Goal: Find specific page/section: Find specific page/section

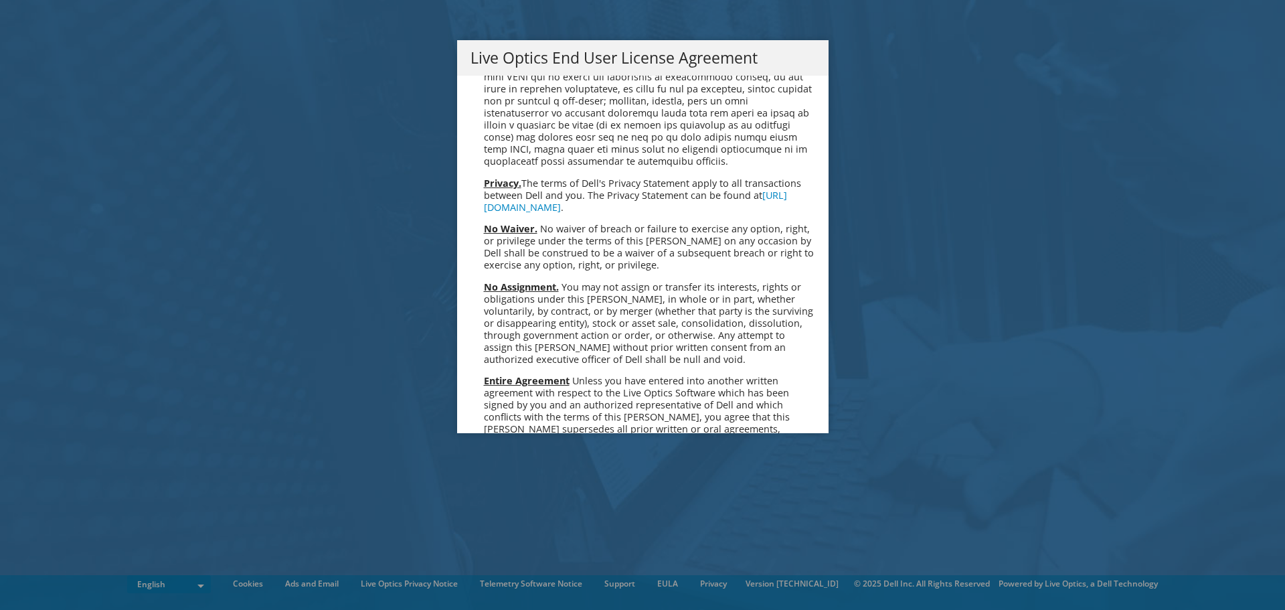
scroll to position [5060, 0]
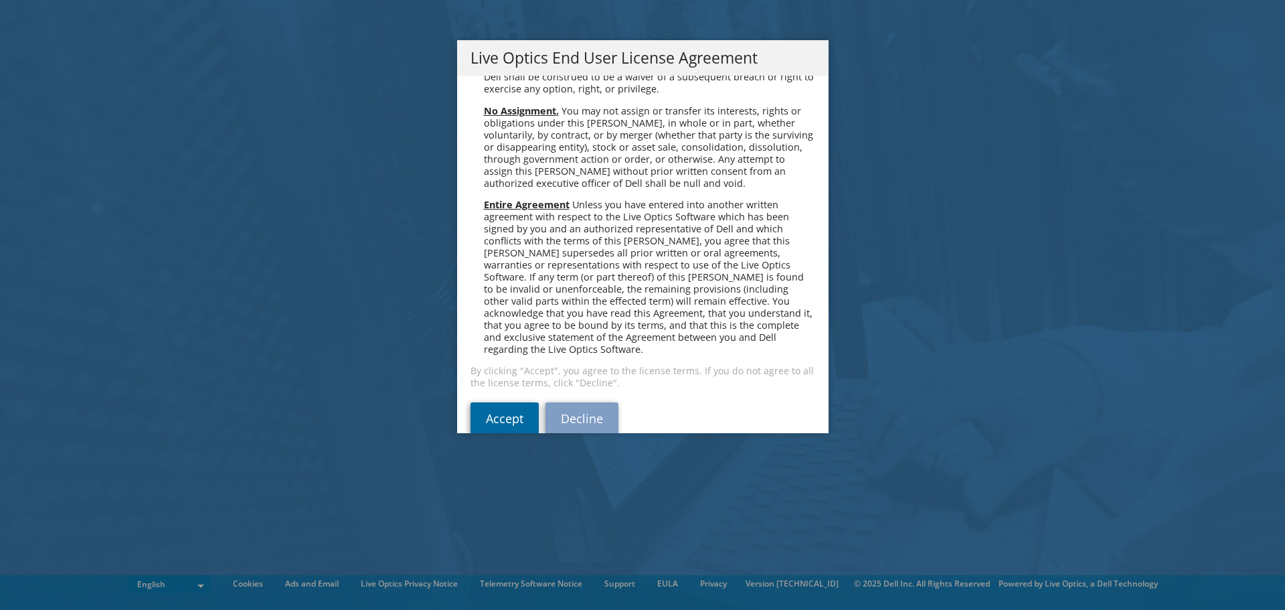
click at [499, 402] on link "Accept" at bounding box center [504, 418] width 68 height 32
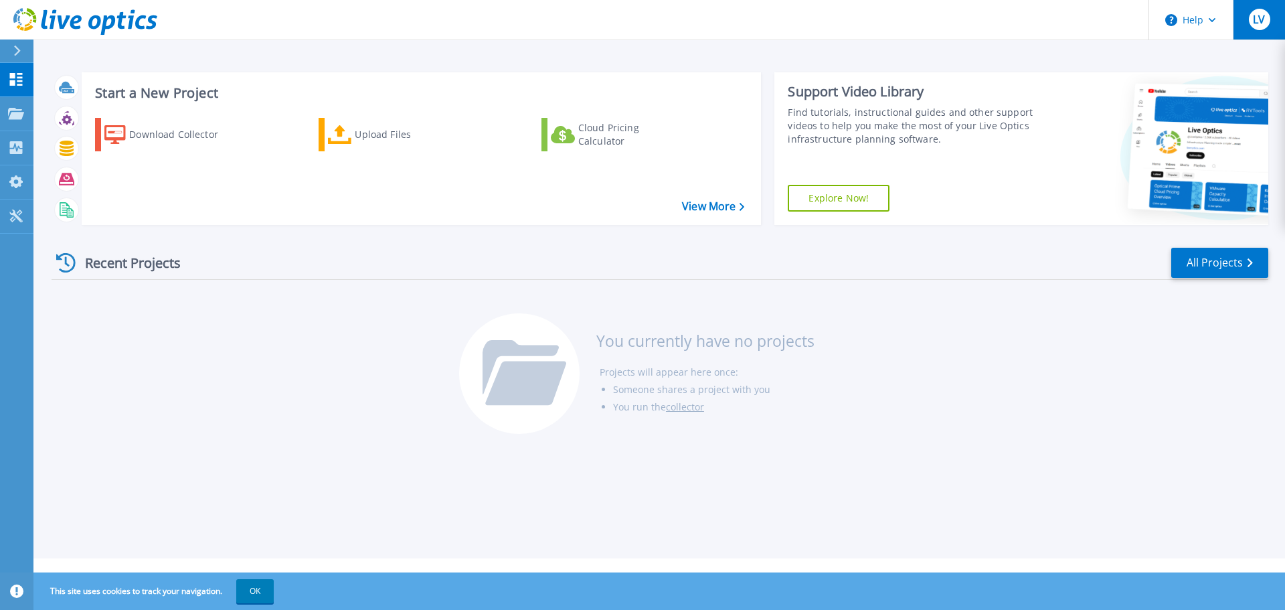
click at [1265, 21] on div "LV" at bounding box center [1259, 19] width 21 height 21
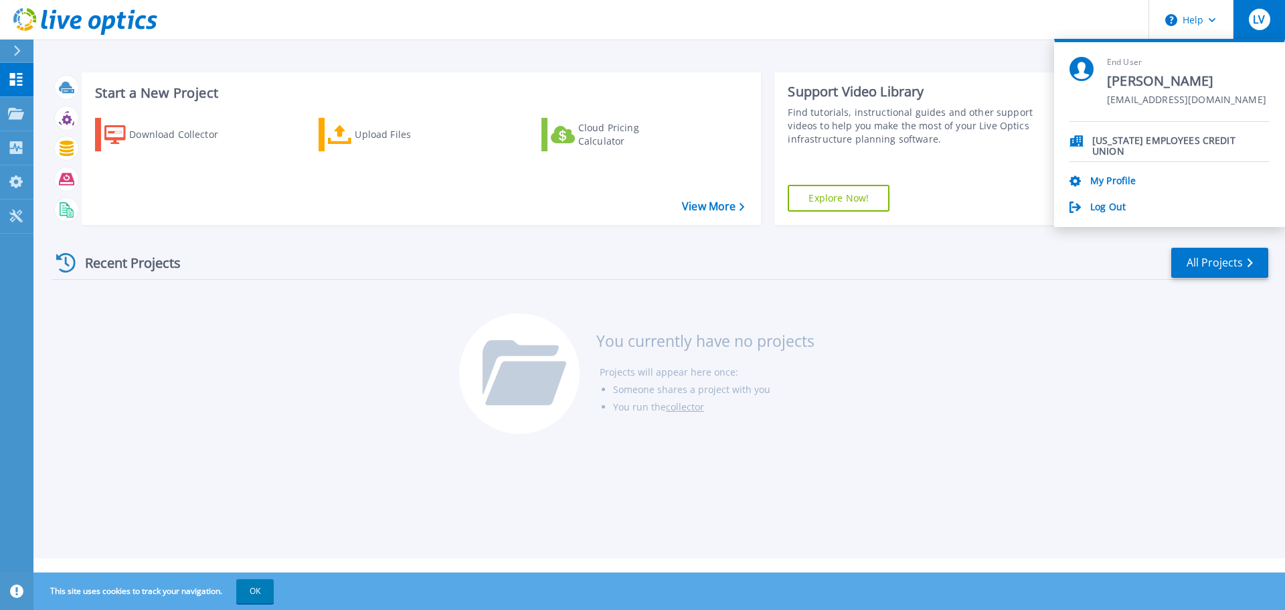
click at [1265, 21] on span "LV" at bounding box center [1259, 19] width 12 height 11
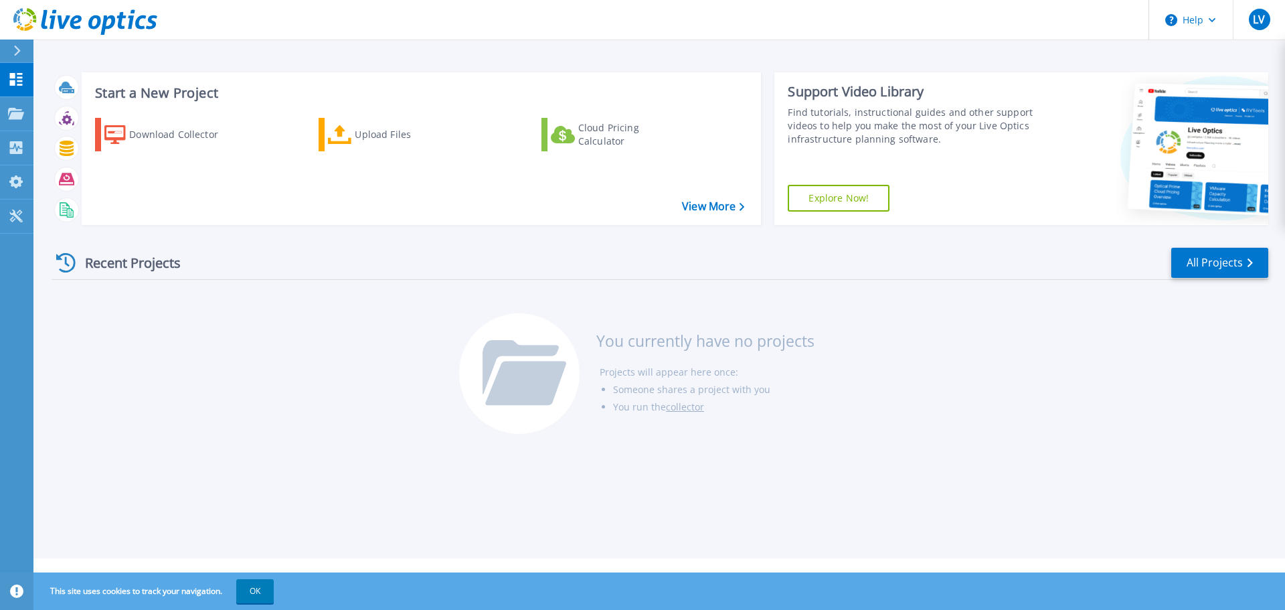
click at [15, 47] on icon at bounding box center [17, 51] width 7 height 11
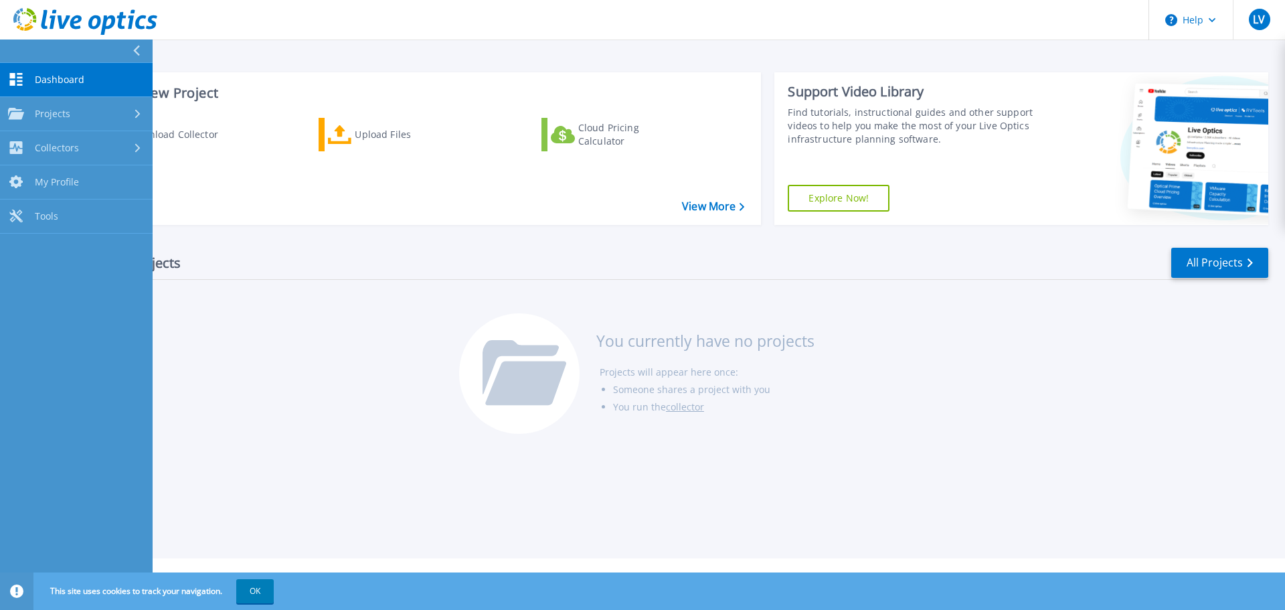
click at [15, 47] on button at bounding box center [76, 50] width 153 height 23
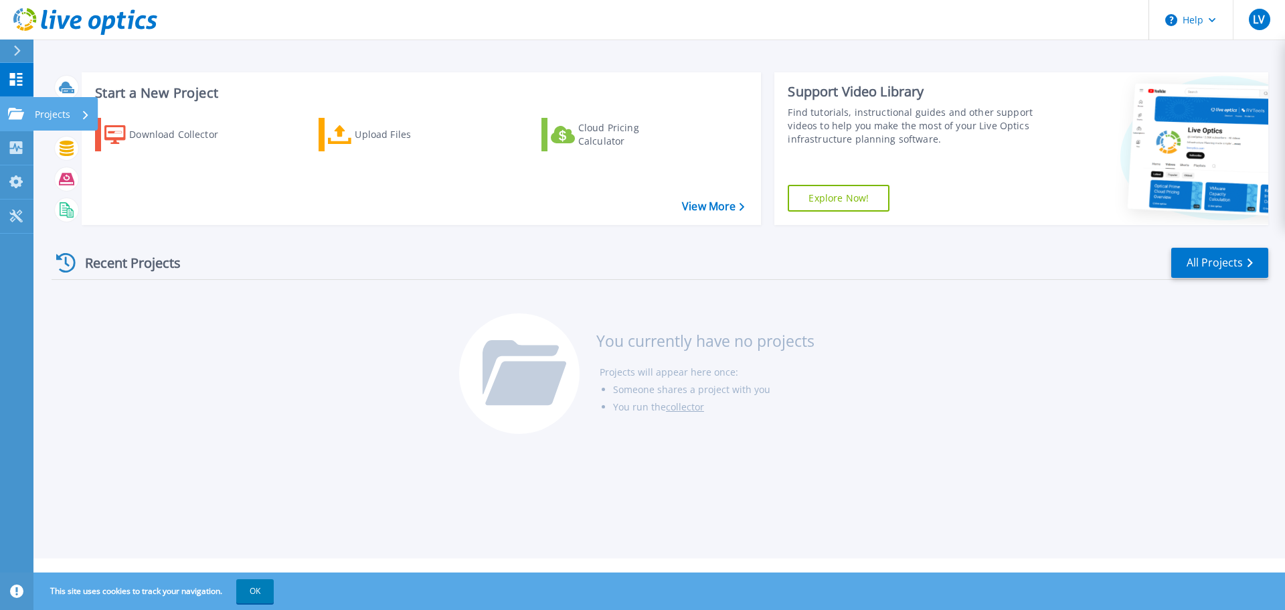
click at [13, 110] on icon at bounding box center [16, 113] width 16 height 11
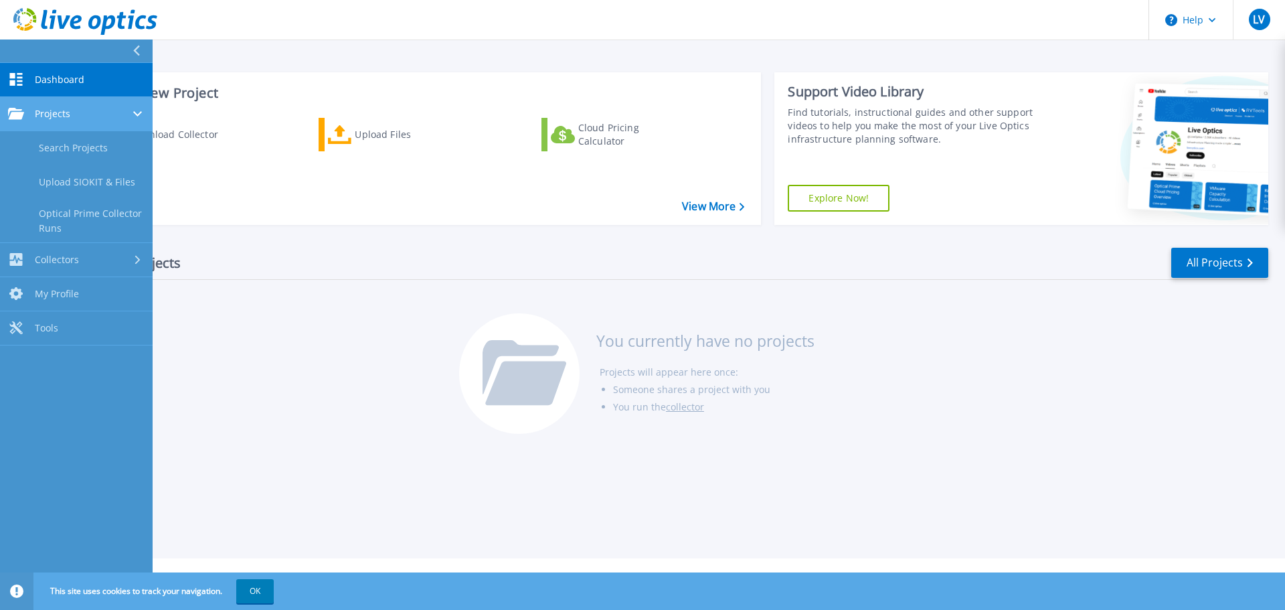
click at [15, 110] on icon at bounding box center [16, 113] width 16 height 11
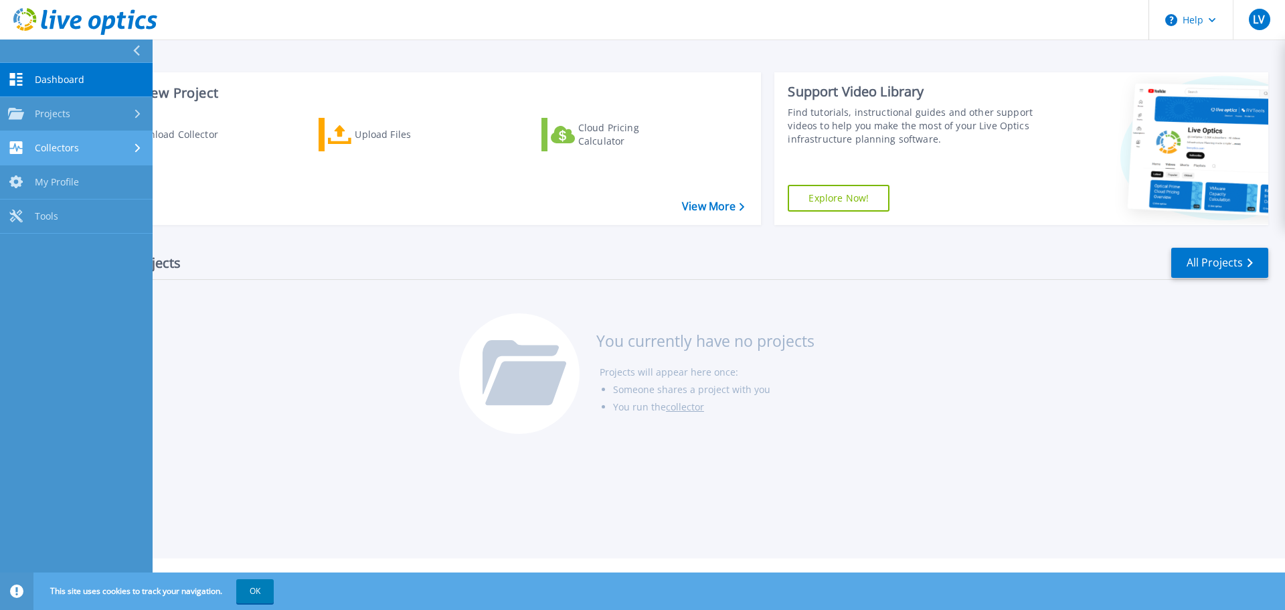
click at [66, 157] on link "Collectors Collectors" at bounding box center [76, 148] width 153 height 34
click at [78, 150] on div "Collectors" at bounding box center [76, 147] width 137 height 13
click at [21, 76] on icon at bounding box center [16, 79] width 16 height 13
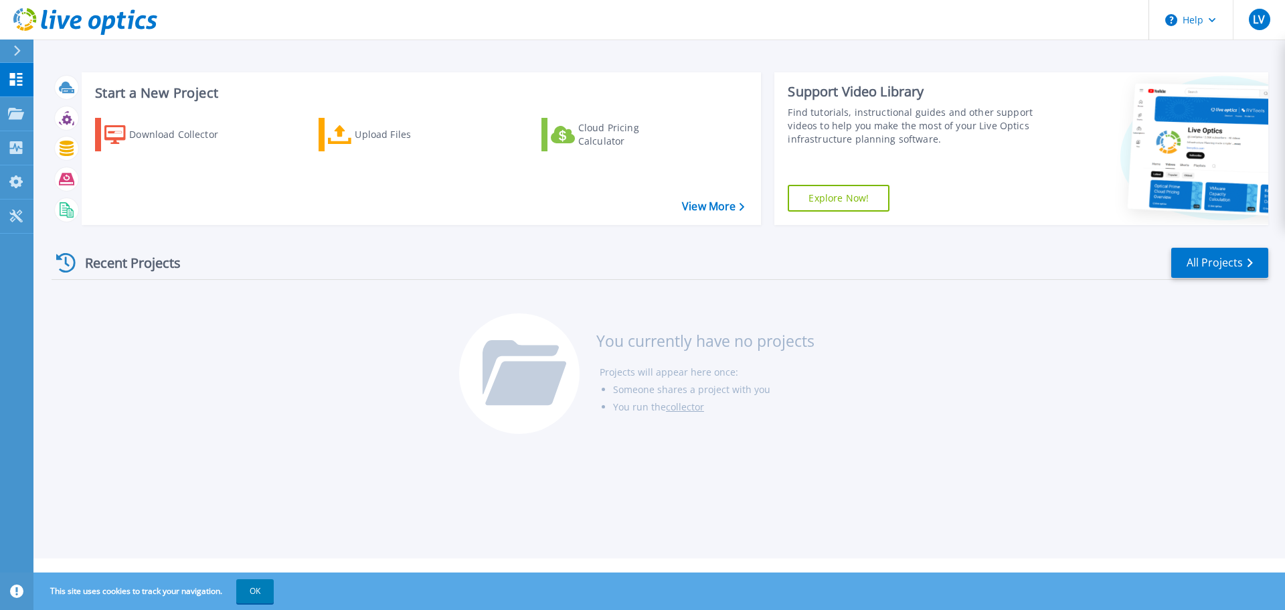
click at [200, 371] on div "Recent Projects All Projects You currently have no projects Projects will appea…" at bounding box center [660, 341] width 1217 height 211
click at [226, 366] on div "Recent Projects All Projects You currently have no projects Projects will appea…" at bounding box center [660, 341] width 1217 height 211
